Goal: Go to known website: Go to known website

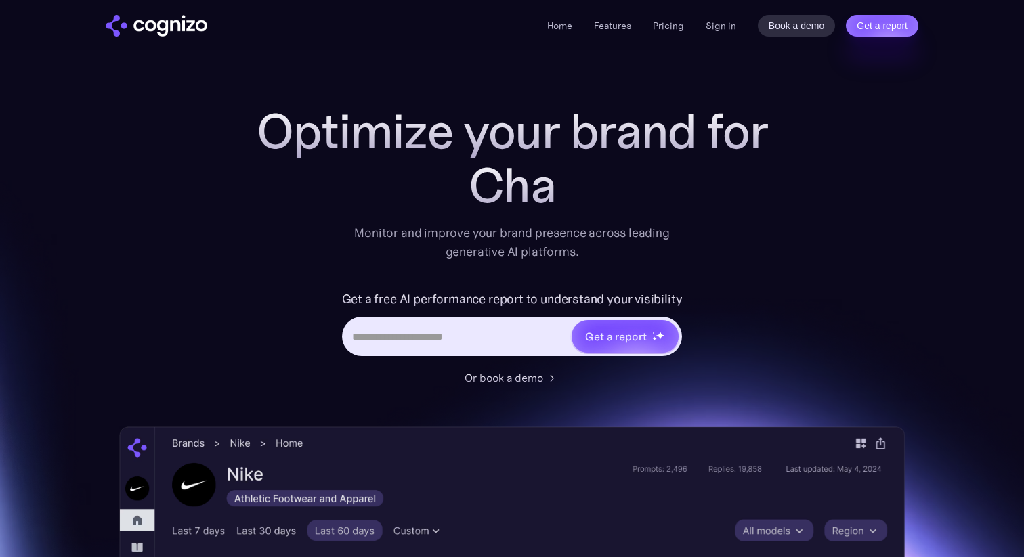
click at [568, 41] on div "Home Features Pricing Book a demo Get a report Sign in Book a demo Get a report" at bounding box center [511, 25] width 975 height 50
click at [568, 28] on link "Home" at bounding box center [559, 26] width 25 height 12
click at [566, 26] on link "Home" at bounding box center [559, 26] width 25 height 12
drag, startPoint x: 421, startPoint y: 340, endPoint x: 406, endPoint y: 134, distance: 206.3
click at [421, 326] on input "Hero URL Input Form" at bounding box center [457, 337] width 227 height 26
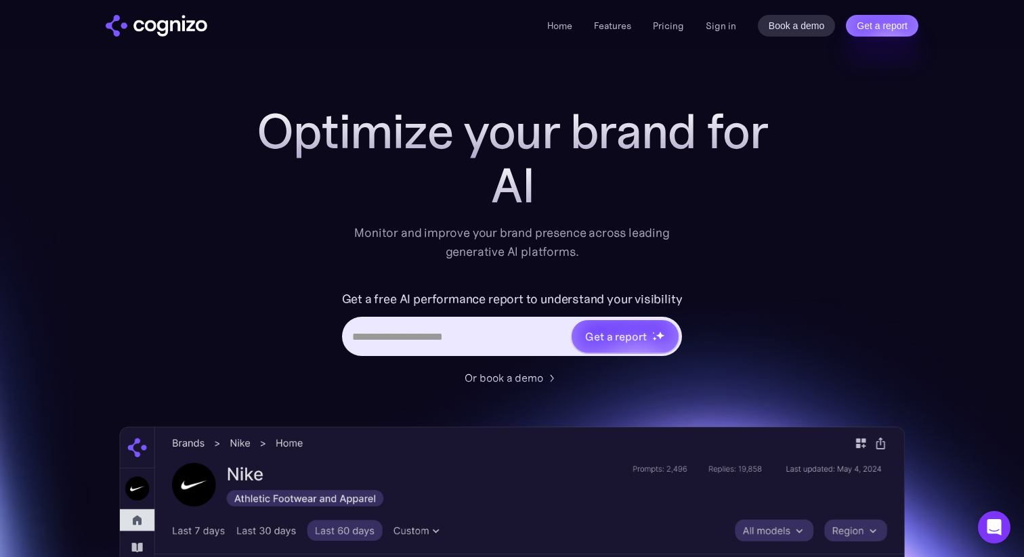
click at [179, 26] on img "home" at bounding box center [157, 26] width 102 height 22
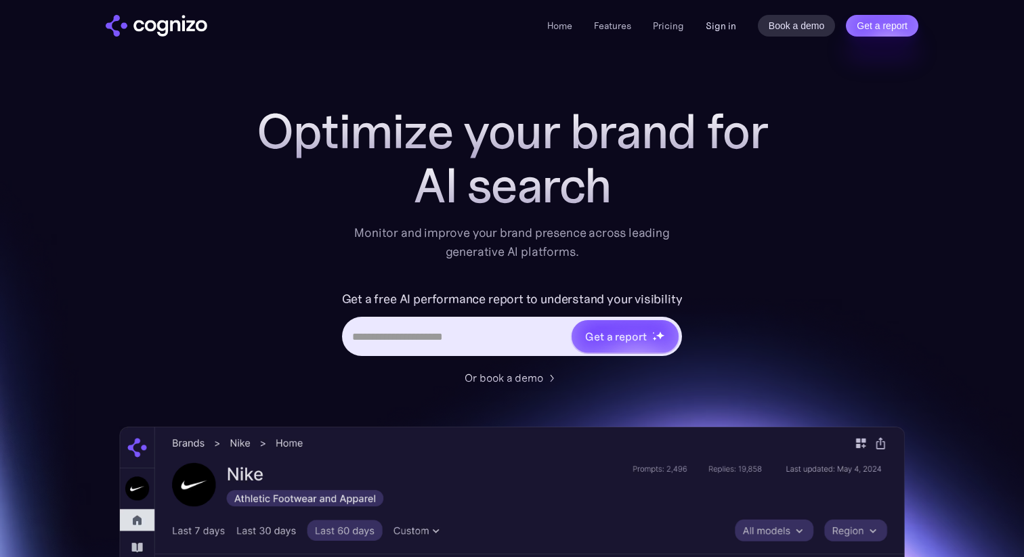
click at [710, 29] on link "Sign in" at bounding box center [720, 26] width 30 height 16
